Goal: Find specific page/section: Find specific page/section

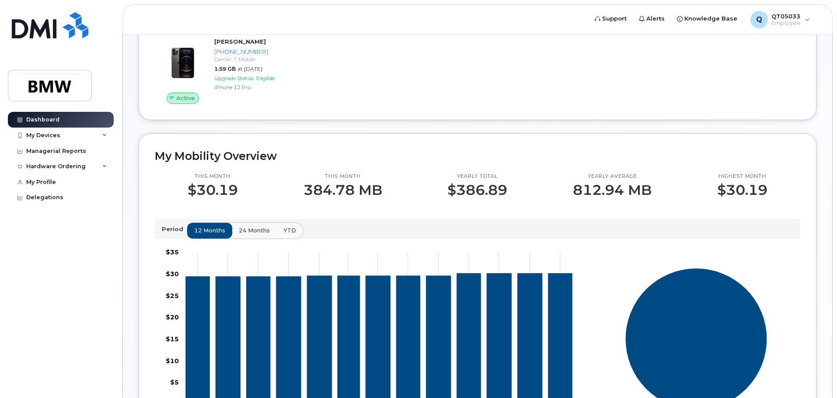
scroll to position [219, 0]
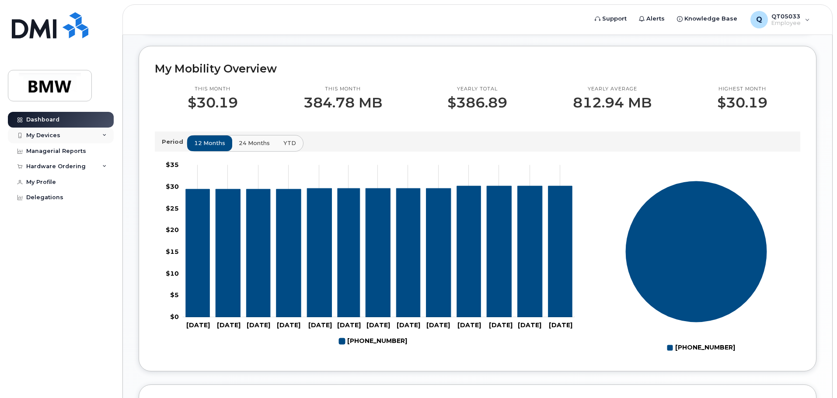
click at [105, 136] on icon at bounding box center [104, 135] width 4 height 4
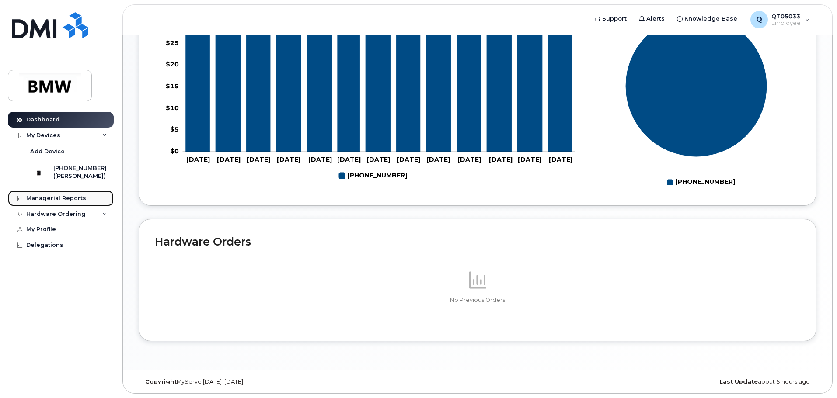
drag, startPoint x: 43, startPoint y: 203, endPoint x: 49, endPoint y: 205, distance: 6.9
click at [43, 202] on div "Managerial Reports" at bounding box center [56, 198] width 60 height 7
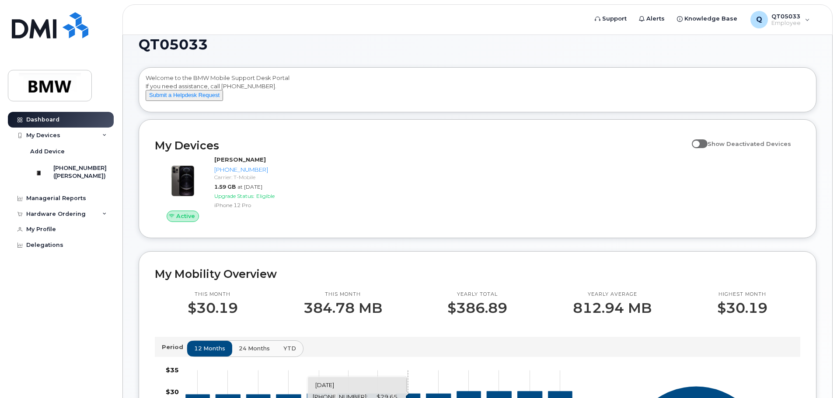
scroll to position [0, 0]
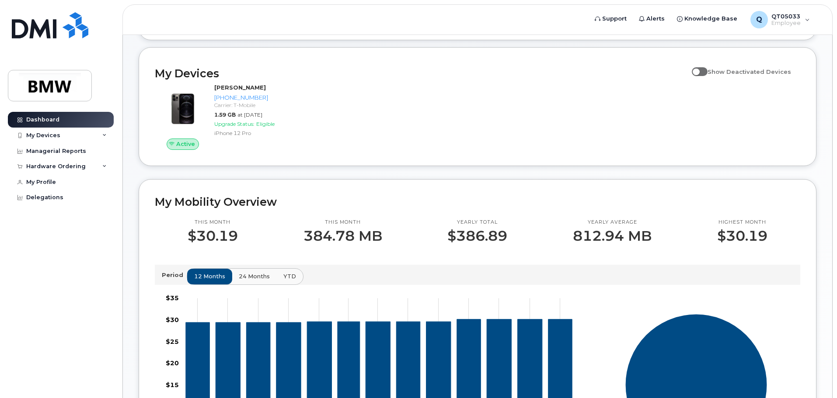
scroll to position [175, 0]
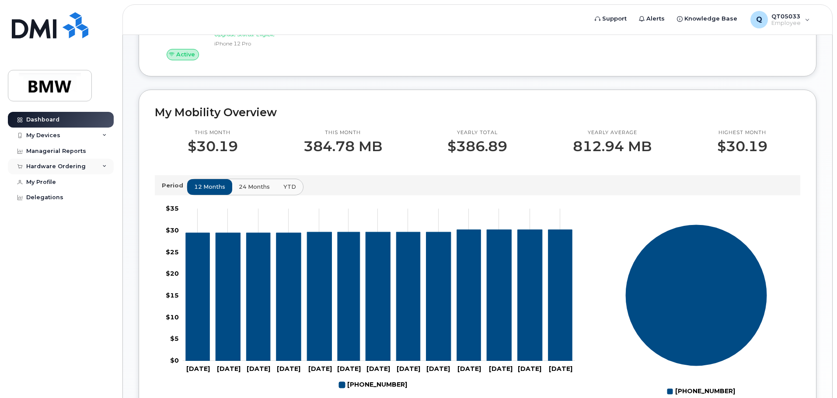
click at [92, 167] on div "Hardware Ordering" at bounding box center [61, 167] width 106 height 16
click at [44, 233] on div "Delegations" at bounding box center [44, 231] width 37 height 7
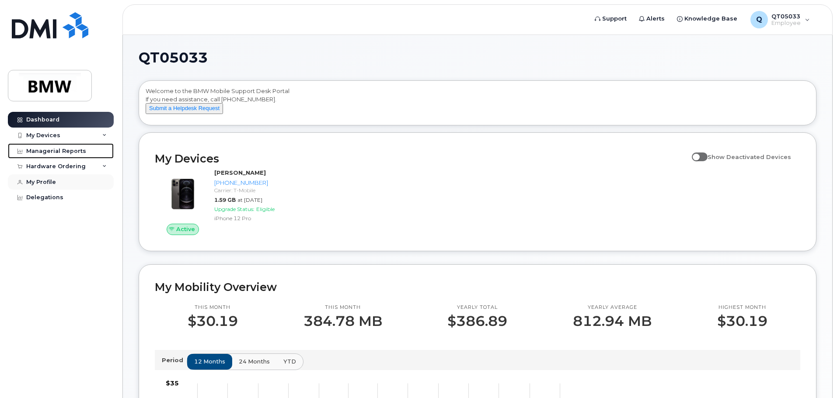
drag, startPoint x: 52, startPoint y: 153, endPoint x: 71, endPoint y: 181, distance: 34.1
click at [52, 153] on div "Managerial Reports" at bounding box center [56, 151] width 60 height 7
